Goal: Use online tool/utility: Use online tool/utility

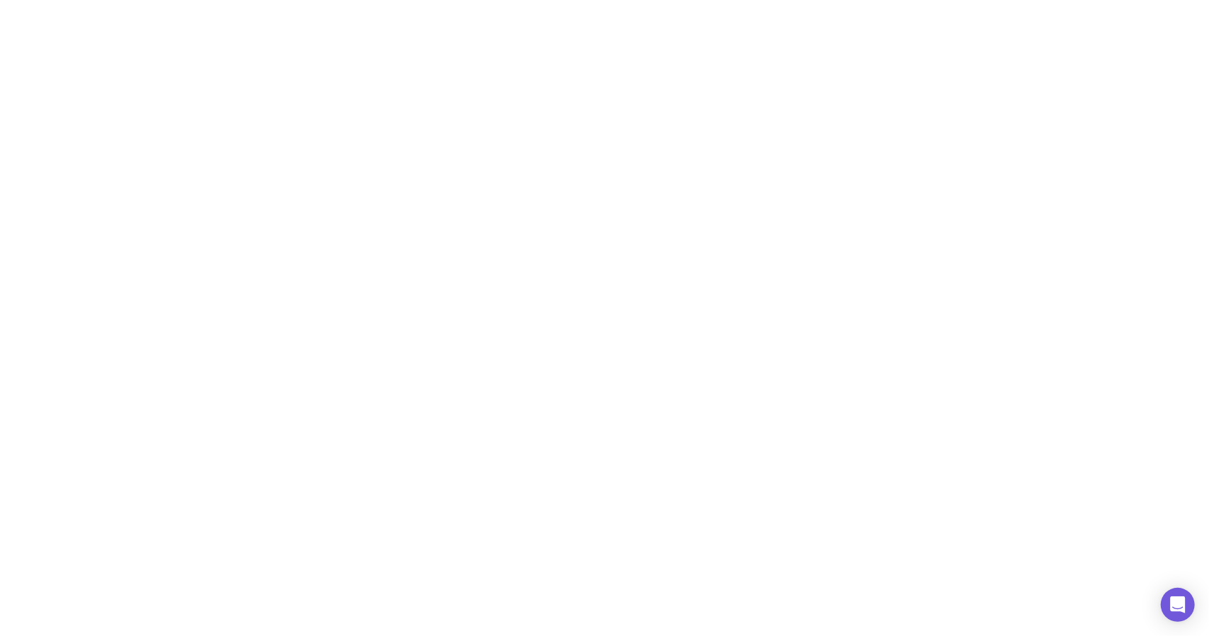
click at [603, 6] on html at bounding box center [604, 3] width 1209 height 6
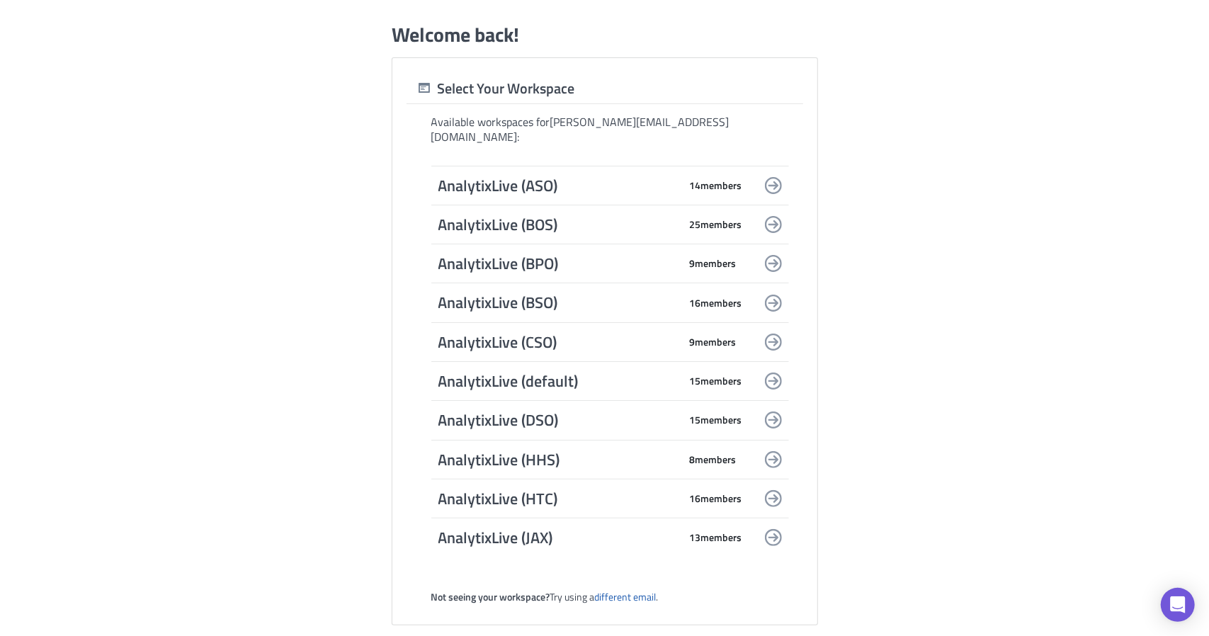
click at [555, 371] on span "AnalytixLive (default)" at bounding box center [558, 381] width 241 height 20
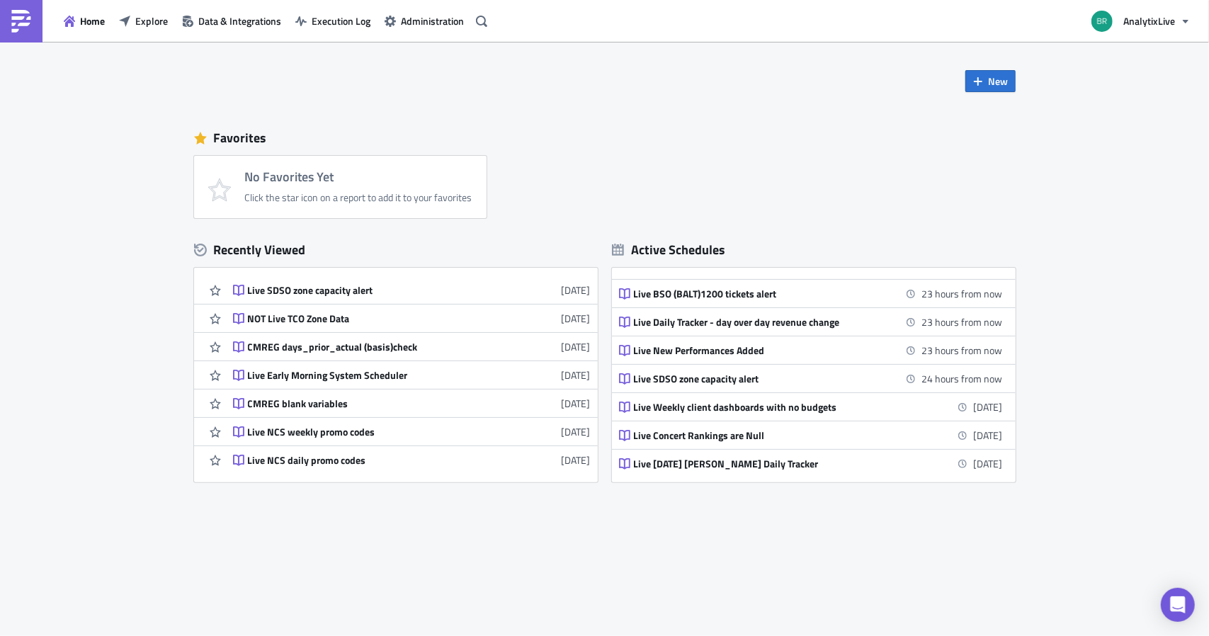
scroll to position [625, 0]
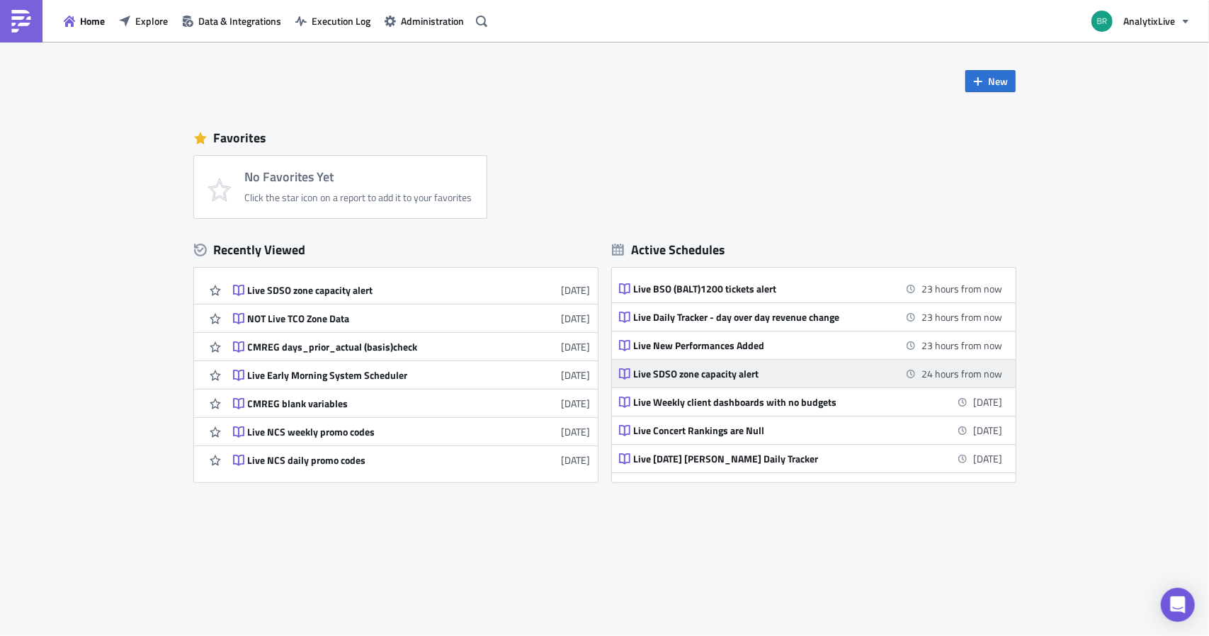
click at [749, 373] on div "Live SDSO zone capacity alert" at bounding box center [758, 374] width 248 height 13
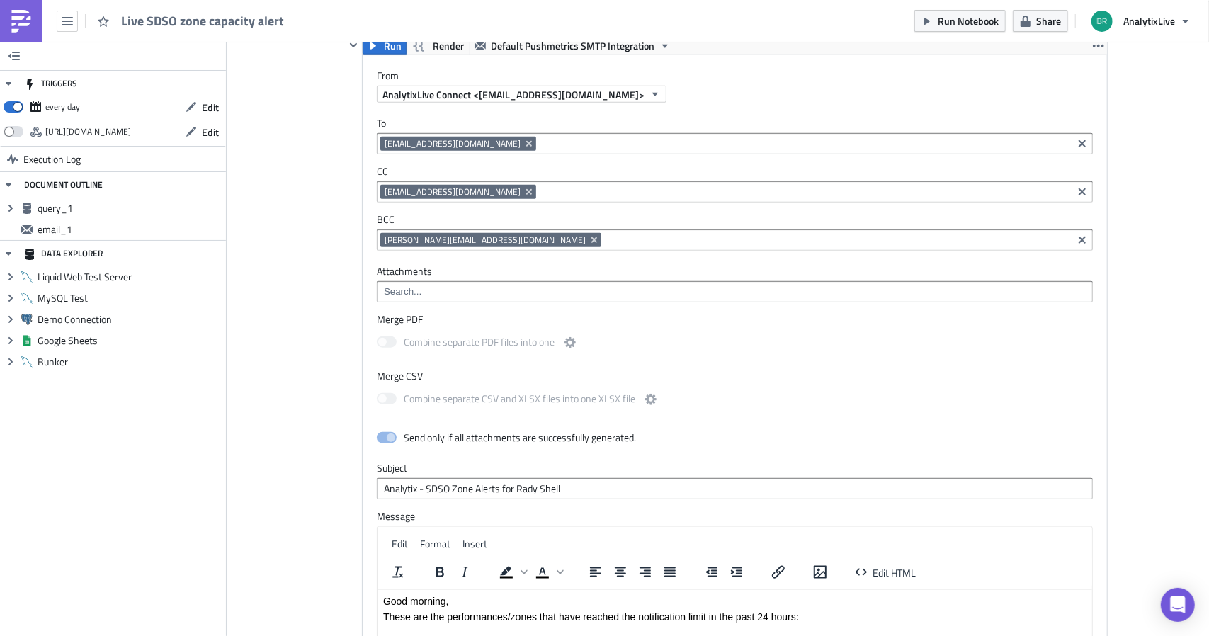
scroll to position [866, 0]
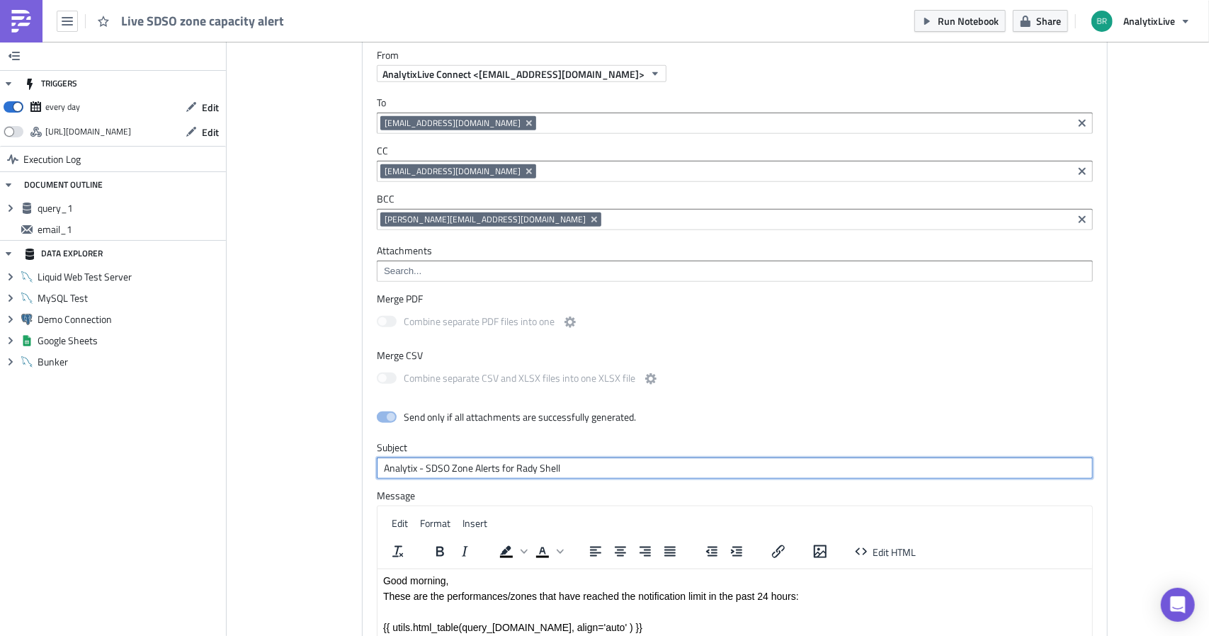
click at [581, 461] on input "Analytix - SDSO Zone Alerts for Rady Shell" at bounding box center [735, 468] width 716 height 21
type input "Analytix - SDSO Zone Alerts"
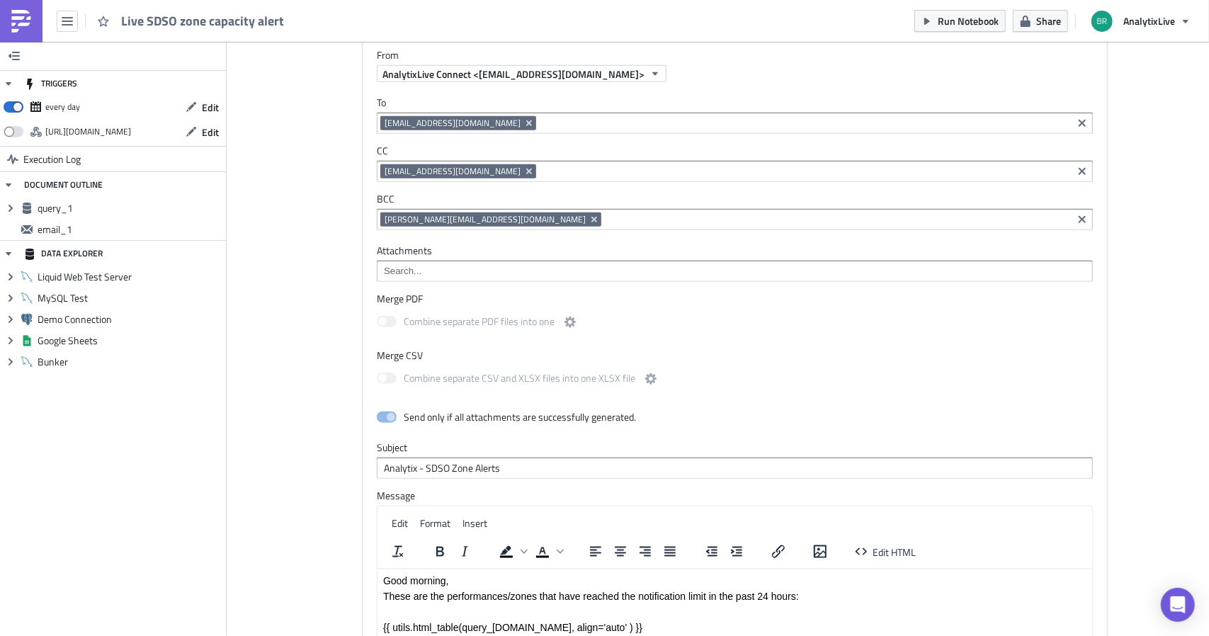
click at [1173, 246] on div "Cover Image Execution Log Live SDSO zone capacity alert query_1 Run Render Bunk…" at bounding box center [718, 123] width 982 height 1894
click at [290, 262] on div "Cover Image Execution Log Live SDSO zone capacity alert query_1 Run Render Bunk…" at bounding box center [718, 123] width 982 height 1894
click at [67, 24] on icon "button" at bounding box center [67, 21] width 11 height 8
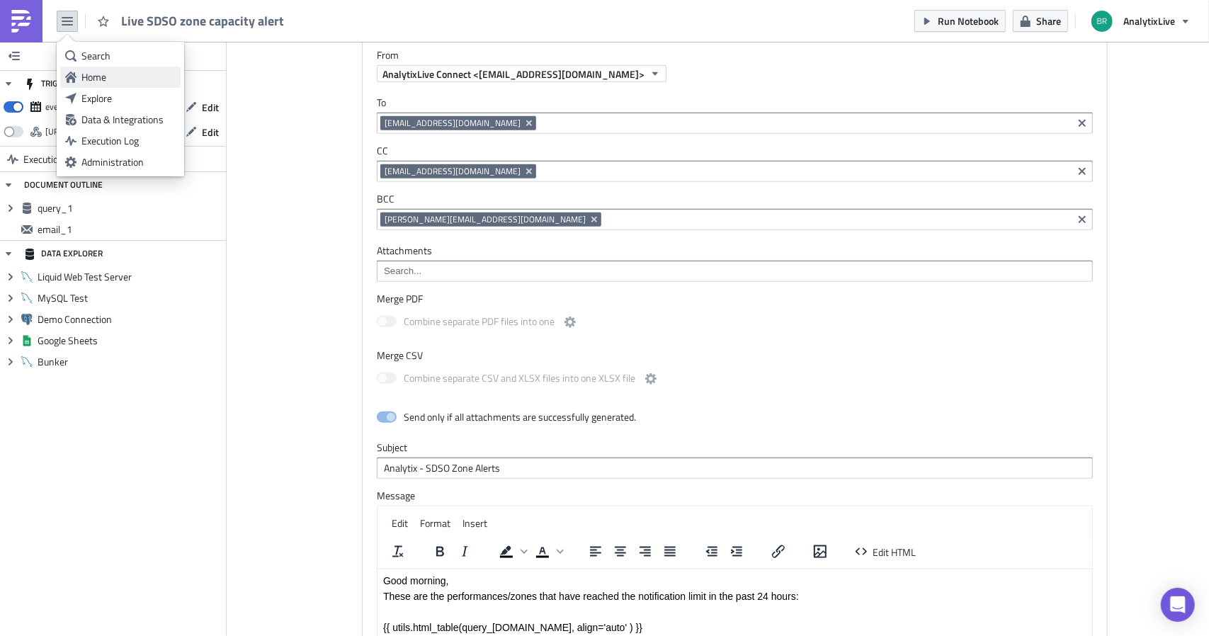
click at [95, 74] on div "Home" at bounding box center [128, 77] width 94 height 14
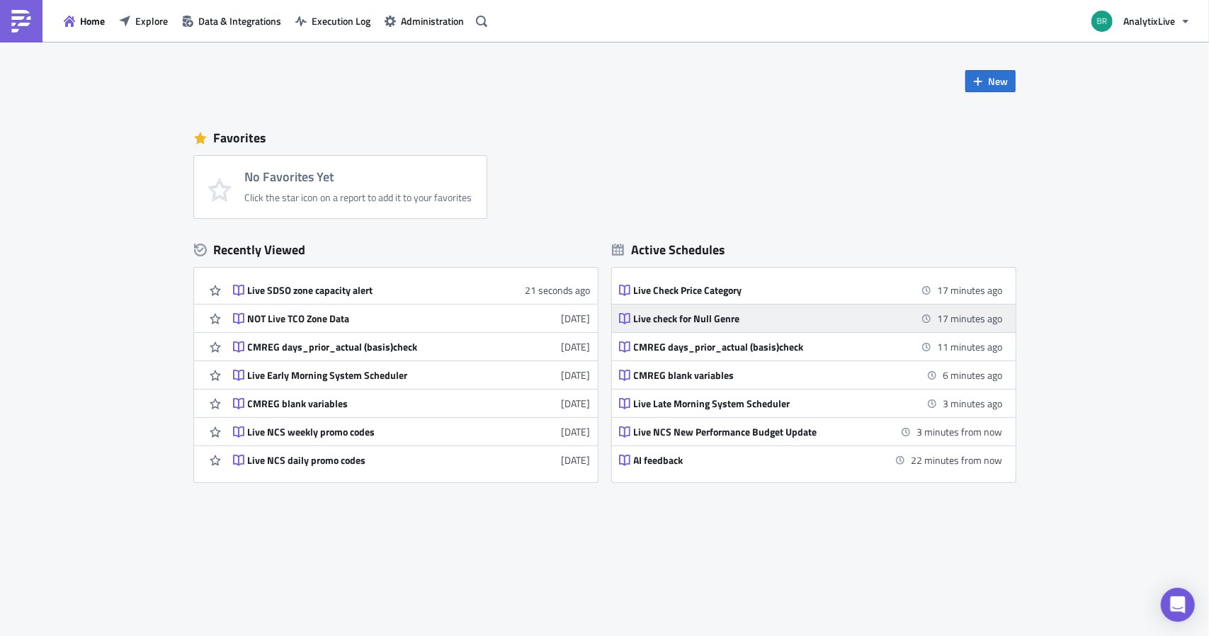
click at [686, 314] on div "Live check for Null Genre" at bounding box center [758, 318] width 248 height 13
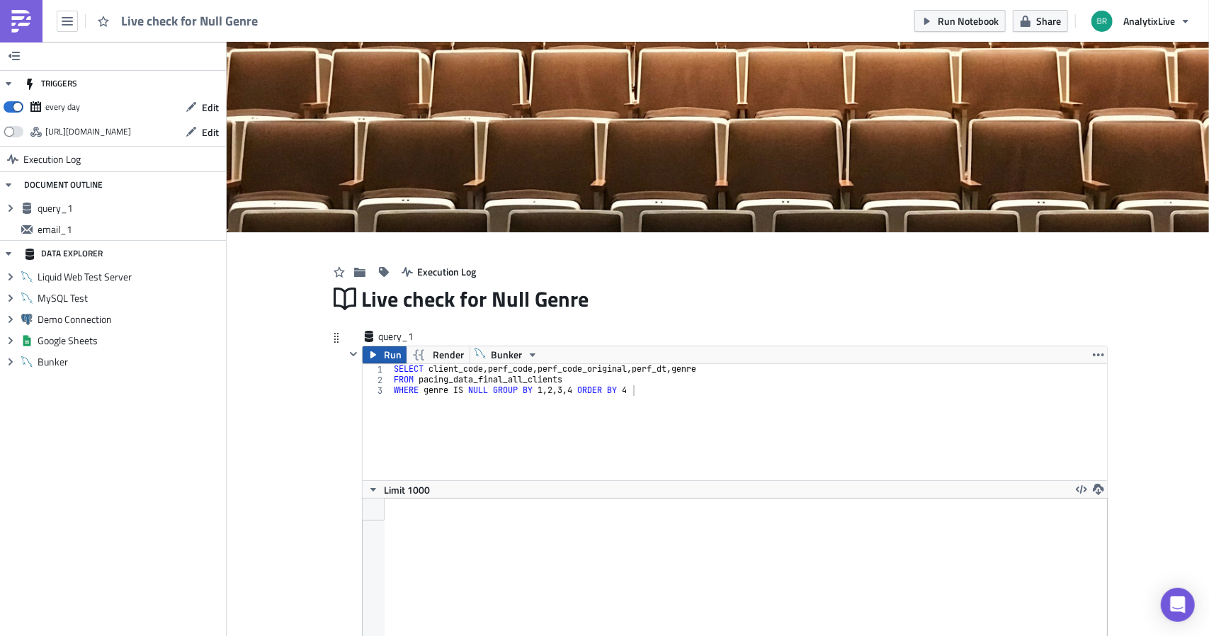
click at [386, 353] on span "Run" at bounding box center [393, 354] width 18 height 17
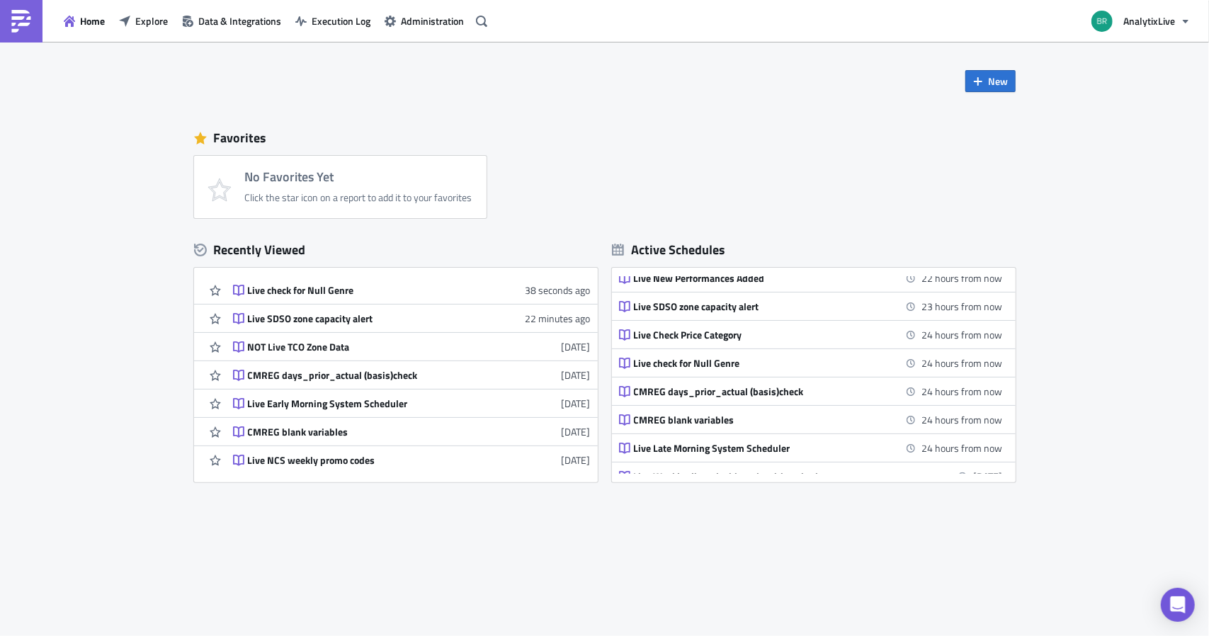
scroll to position [548, 0]
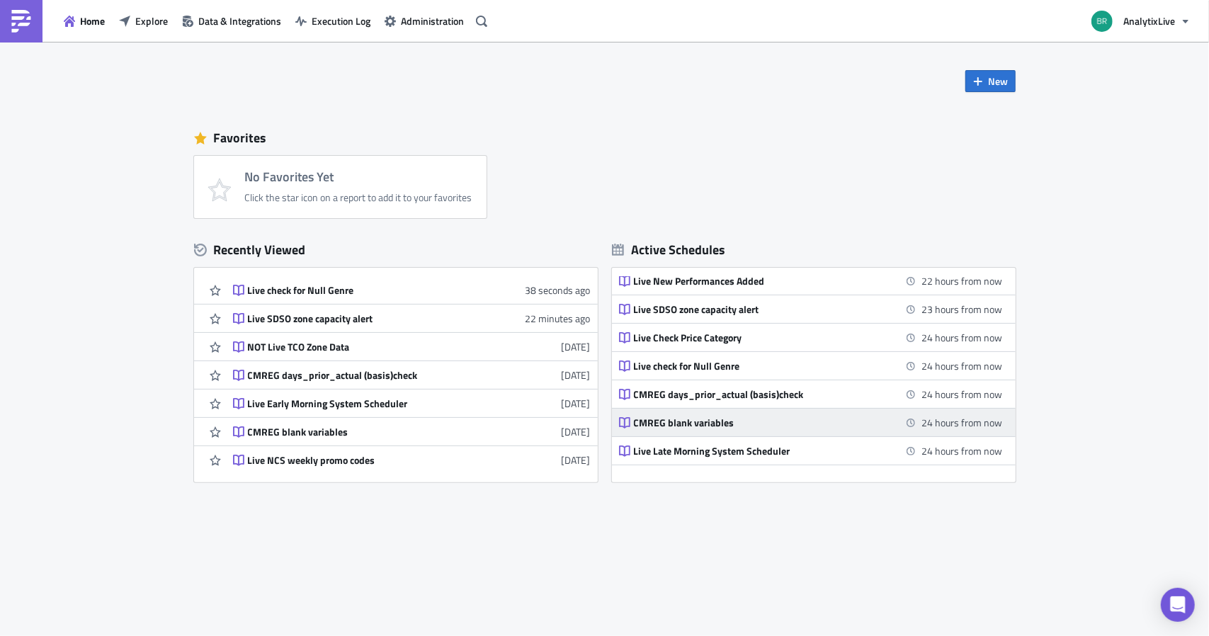
click at [672, 421] on div "CMREG blank variables" at bounding box center [758, 422] width 248 height 13
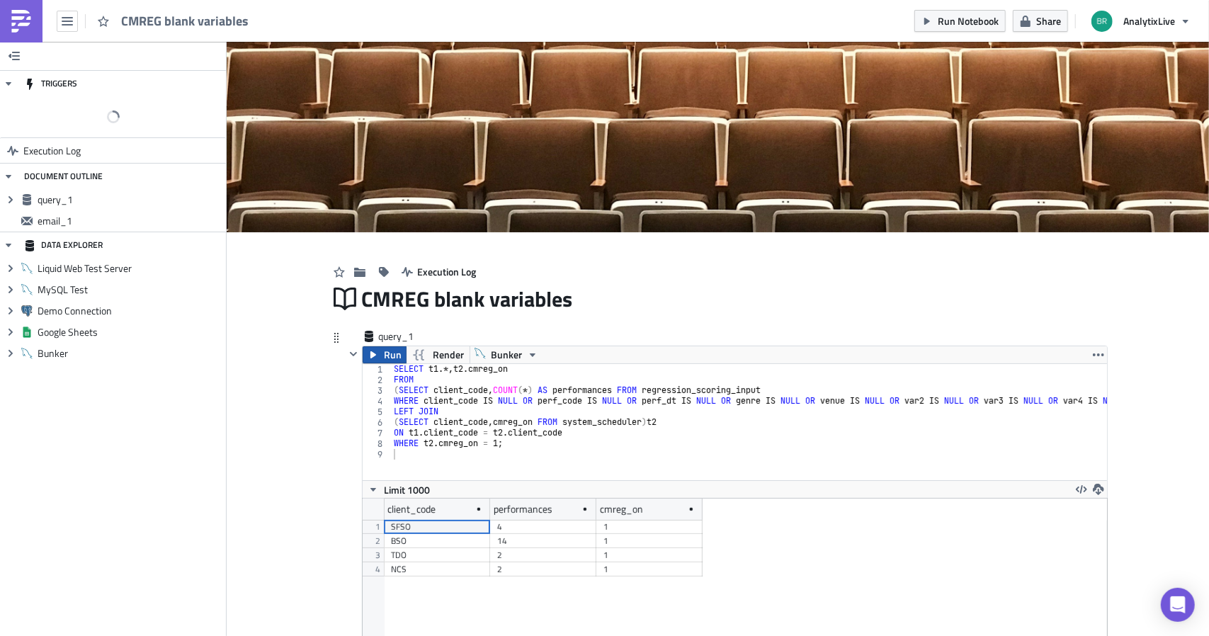
scroll to position [162, 744]
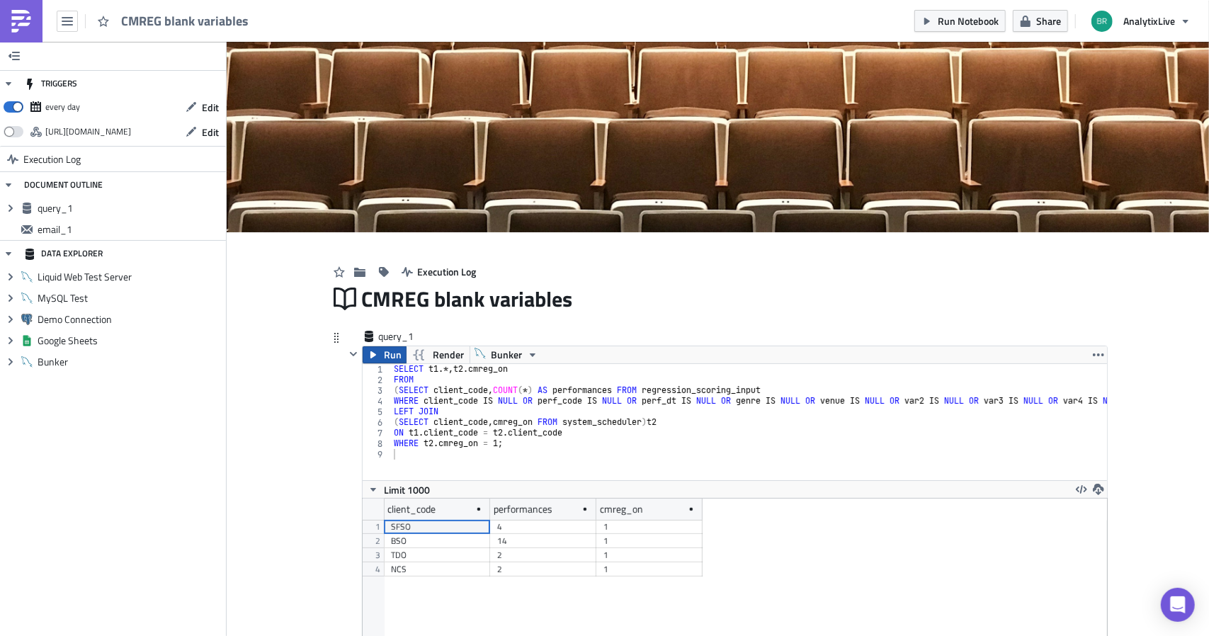
click at [385, 352] on span "Run" at bounding box center [393, 354] width 18 height 17
